Goal: Check status: Check status

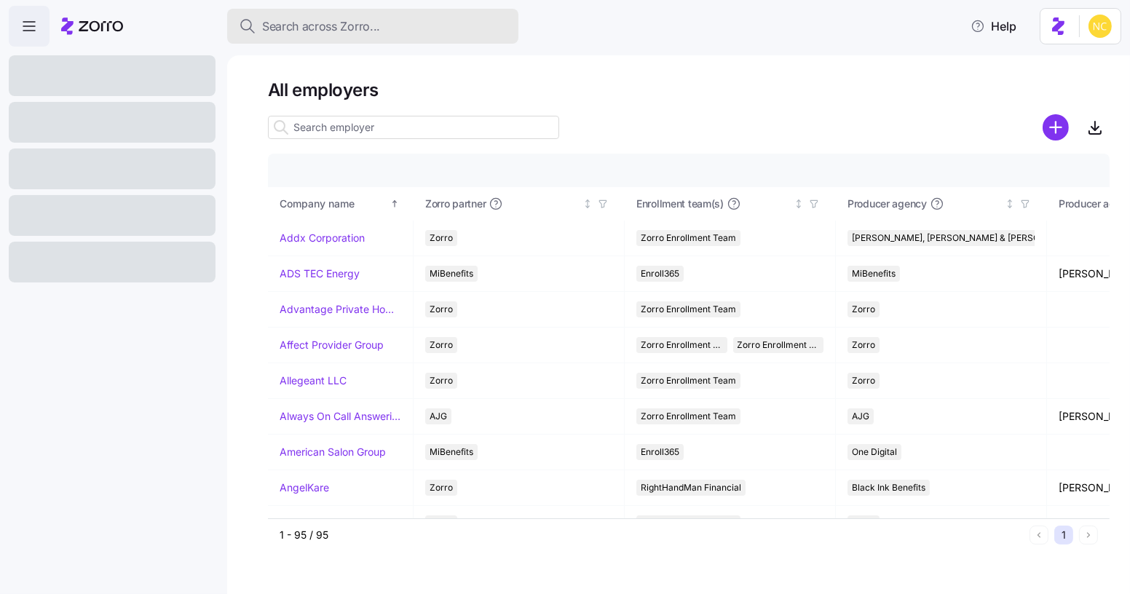
click at [356, 17] on span "Search across Zorro..." at bounding box center [321, 26] width 118 height 18
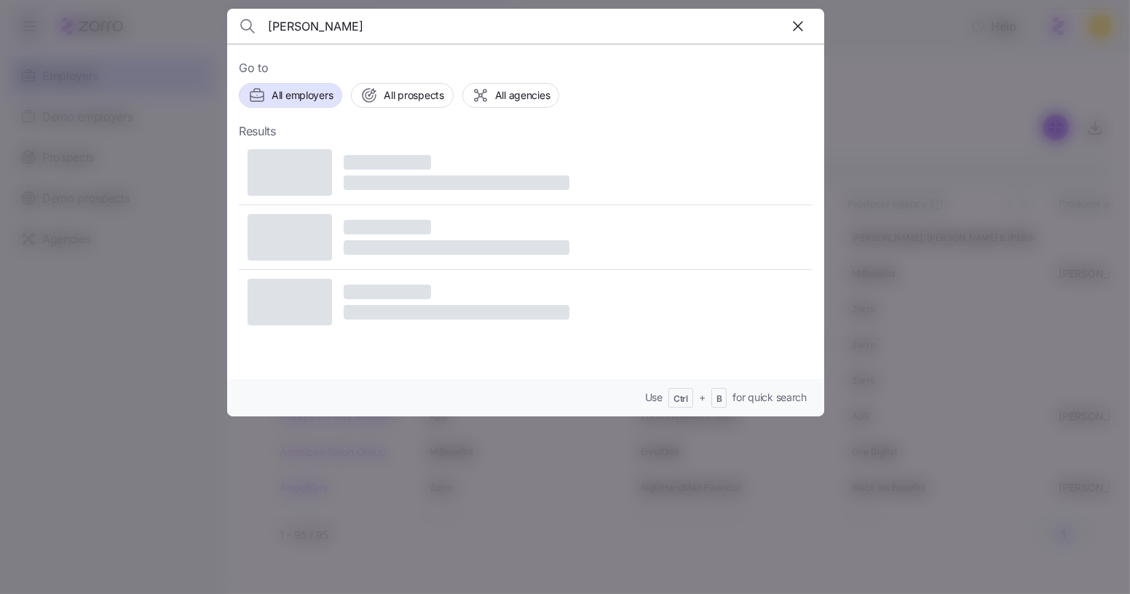
type input "christina bucci"
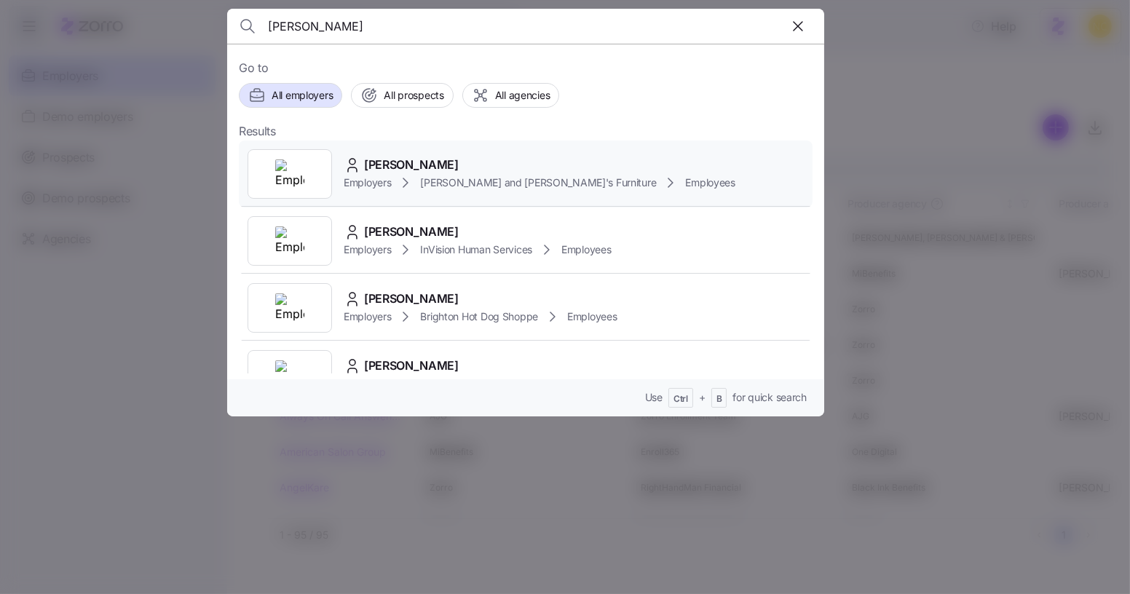
click at [387, 167] on span "CHRISTINA BUCCI" at bounding box center [411, 165] width 95 height 18
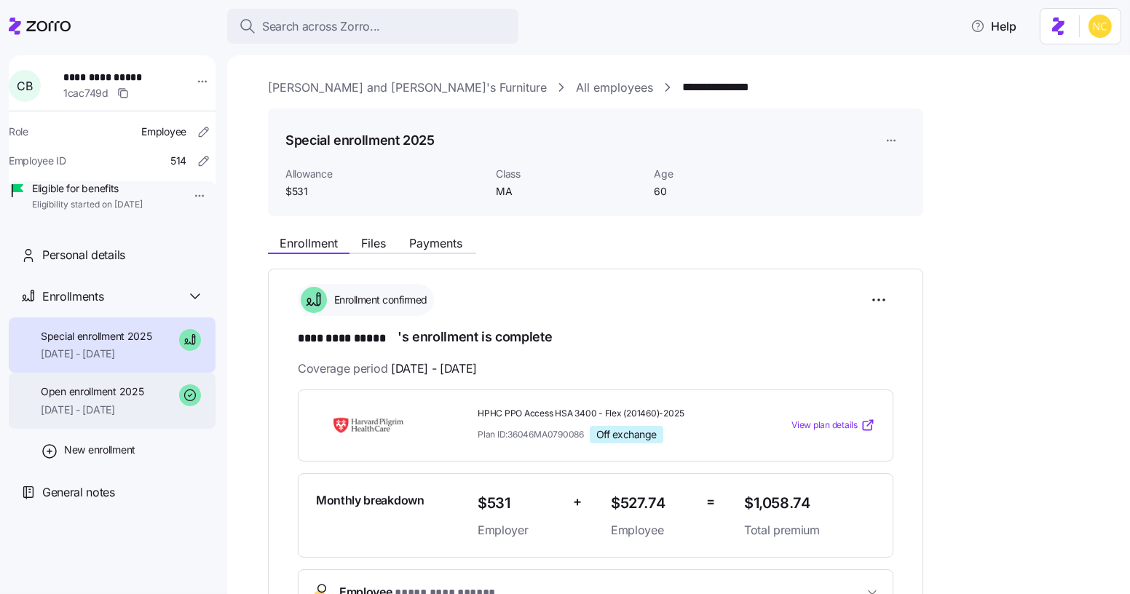
click at [138, 429] on div "Open enrollment 2025 08/01/2025 - 09/30/2025" at bounding box center [112, 401] width 207 height 56
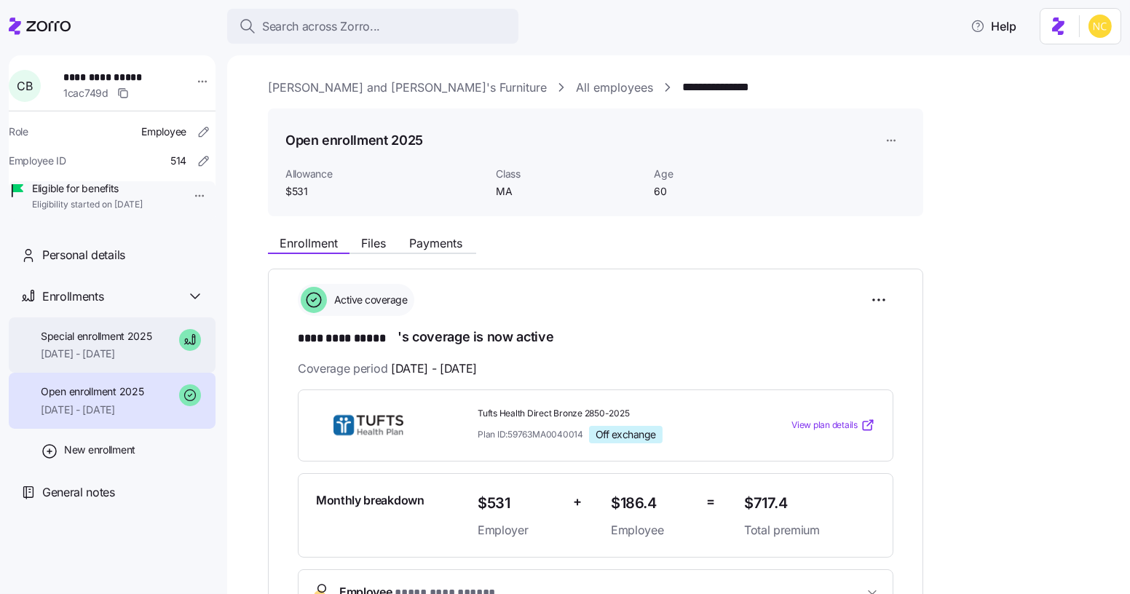
click at [149, 361] on span "10/01/2025 - 12/31/2025" at bounding box center [96, 354] width 111 height 15
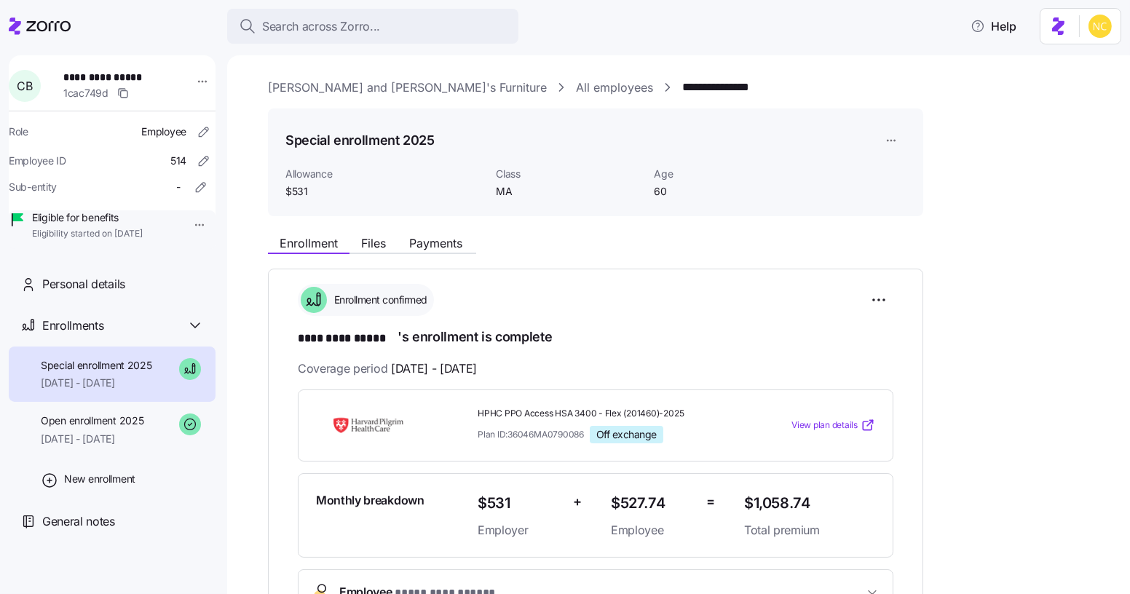
click at [210, 70] on div "**********" at bounding box center [112, 152] width 207 height 194
